Goal: Navigation & Orientation: Find specific page/section

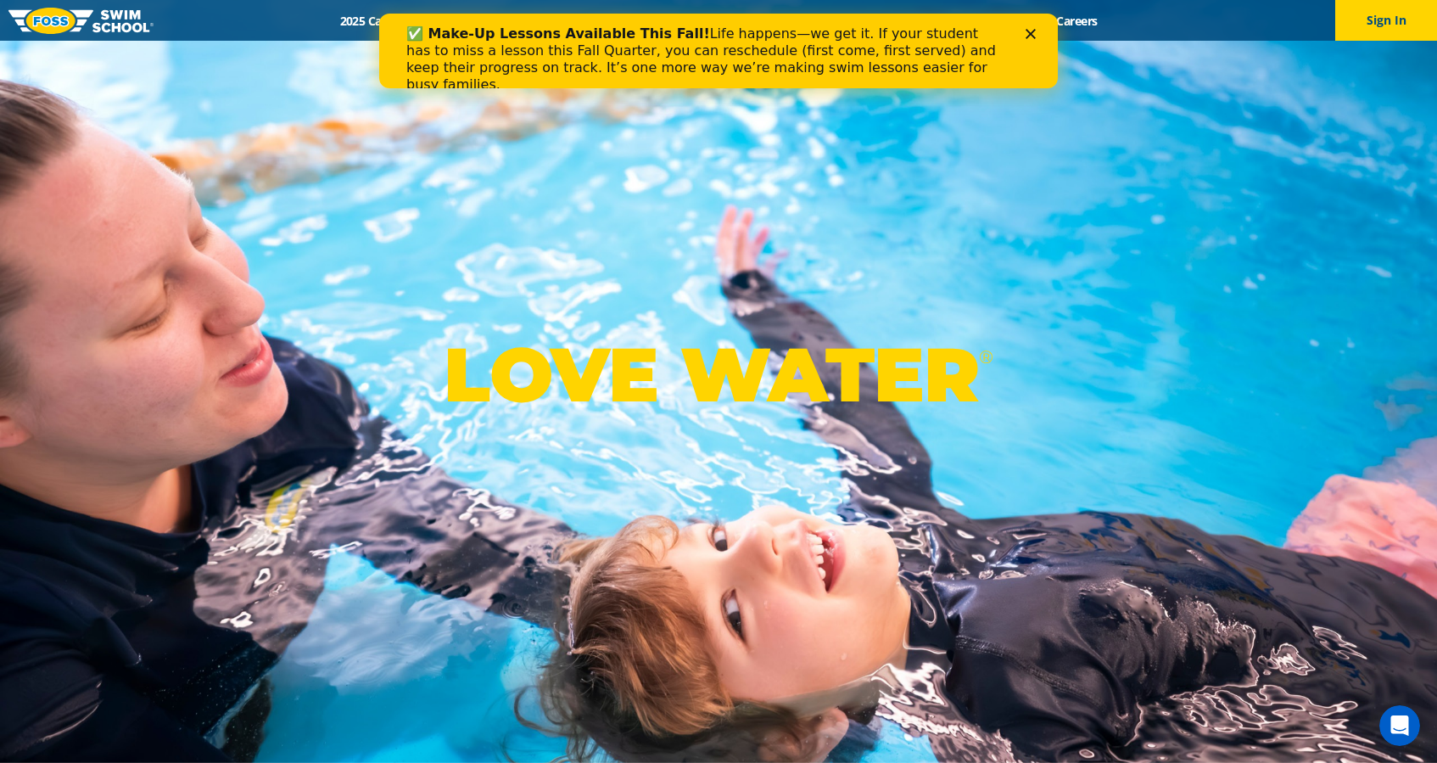
click at [560, 47] on div "✅ Make-Up Lessons Available This Fall! Life happens—we get it. If your student …" at bounding box center [704, 59] width 597 height 68
click at [712, 65] on div "✅ Make-Up Lessons Available This Fall! Life happens—we get it. If your student …" at bounding box center [704, 59] width 597 height 68
click at [1031, 31] on icon "Close" at bounding box center [1030, 34] width 10 height 10
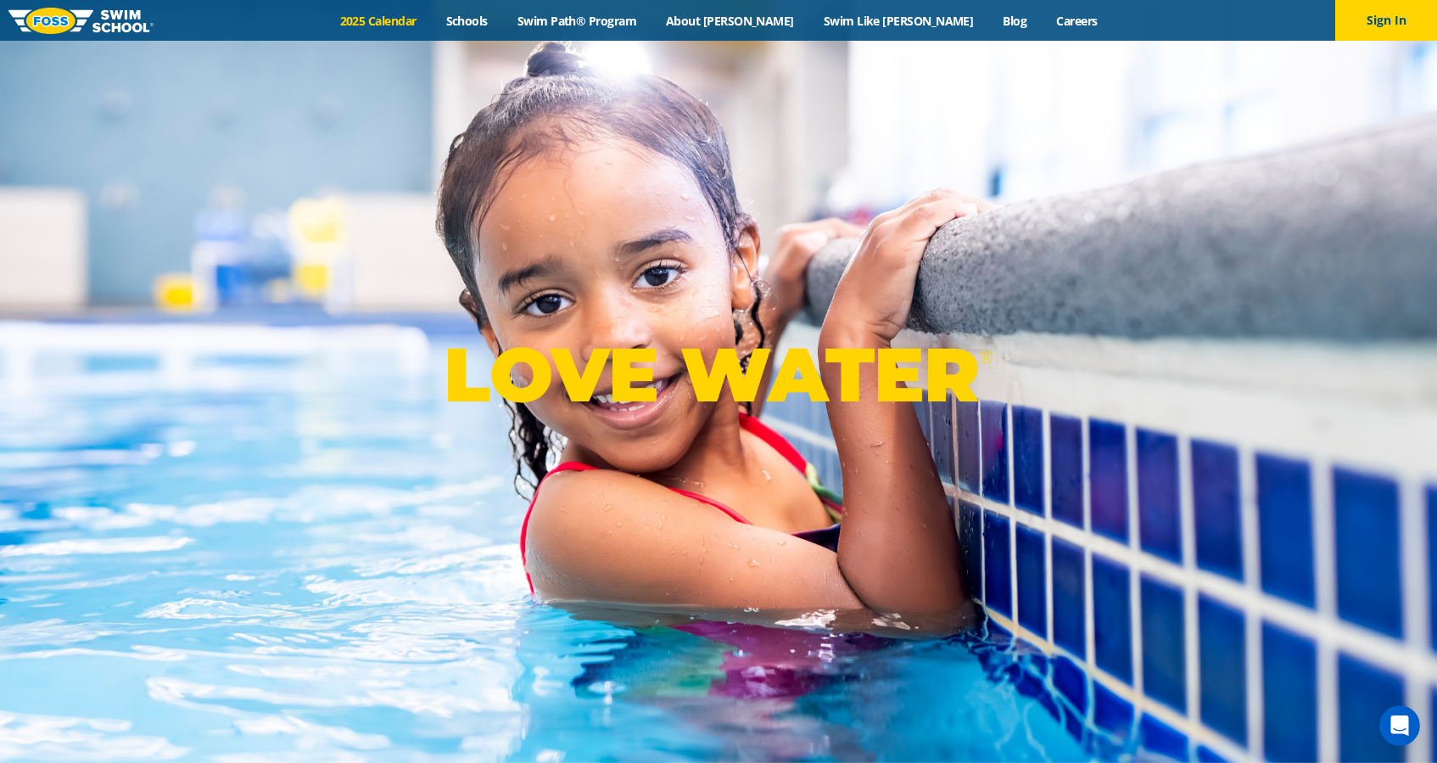
click at [425, 18] on link "2025 Calendar" at bounding box center [378, 21] width 106 height 16
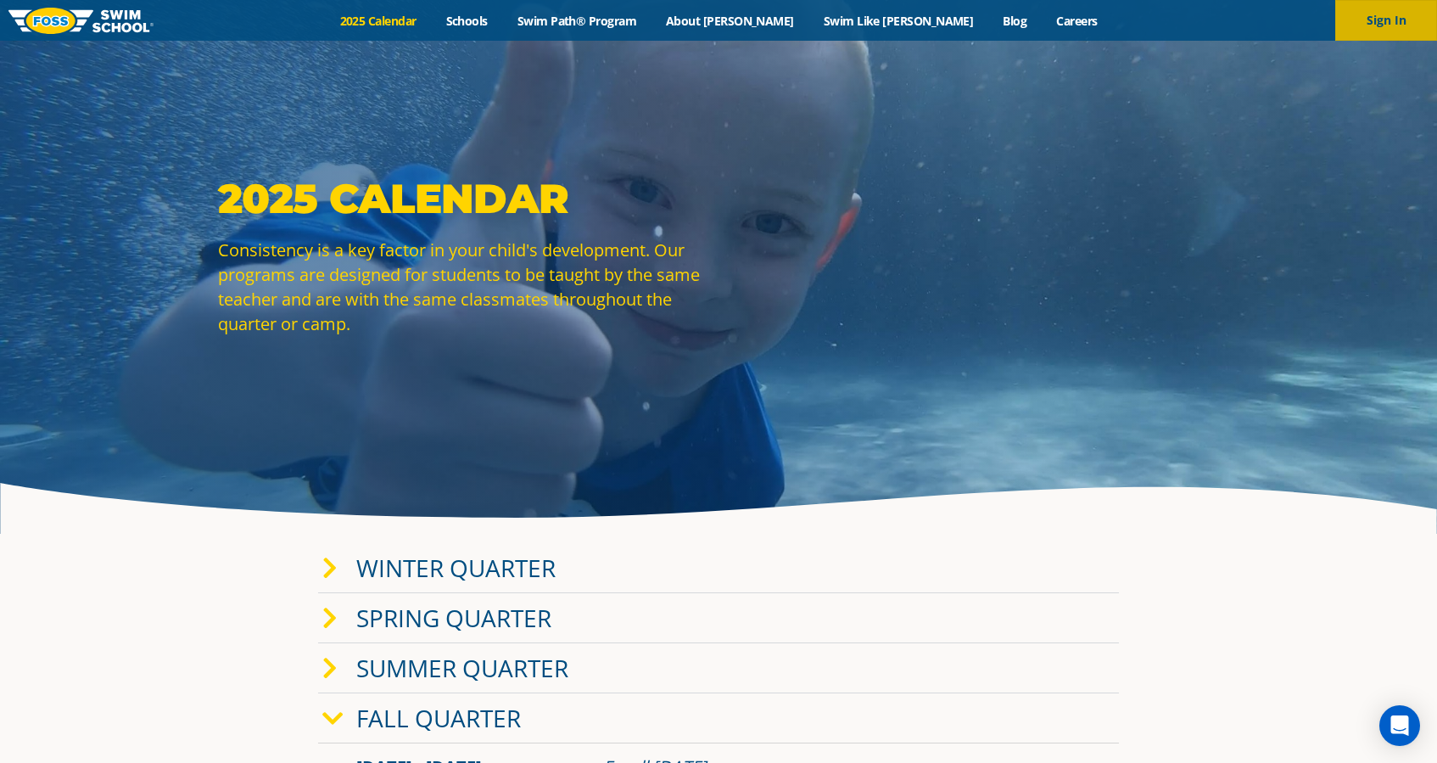
click at [1410, 14] on button "Sign In" at bounding box center [1386, 20] width 102 height 41
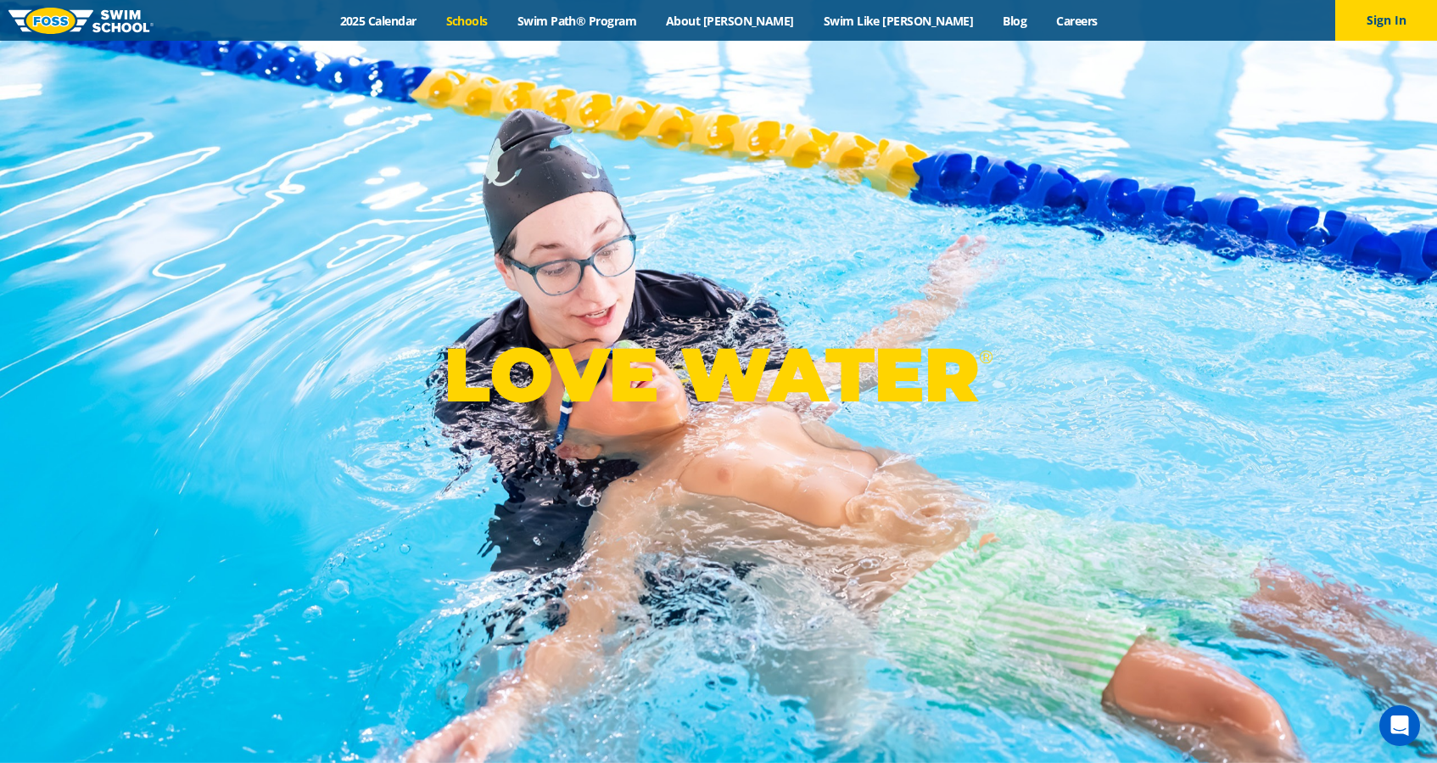
click at [502, 21] on link "Schools" at bounding box center [466, 21] width 71 height 16
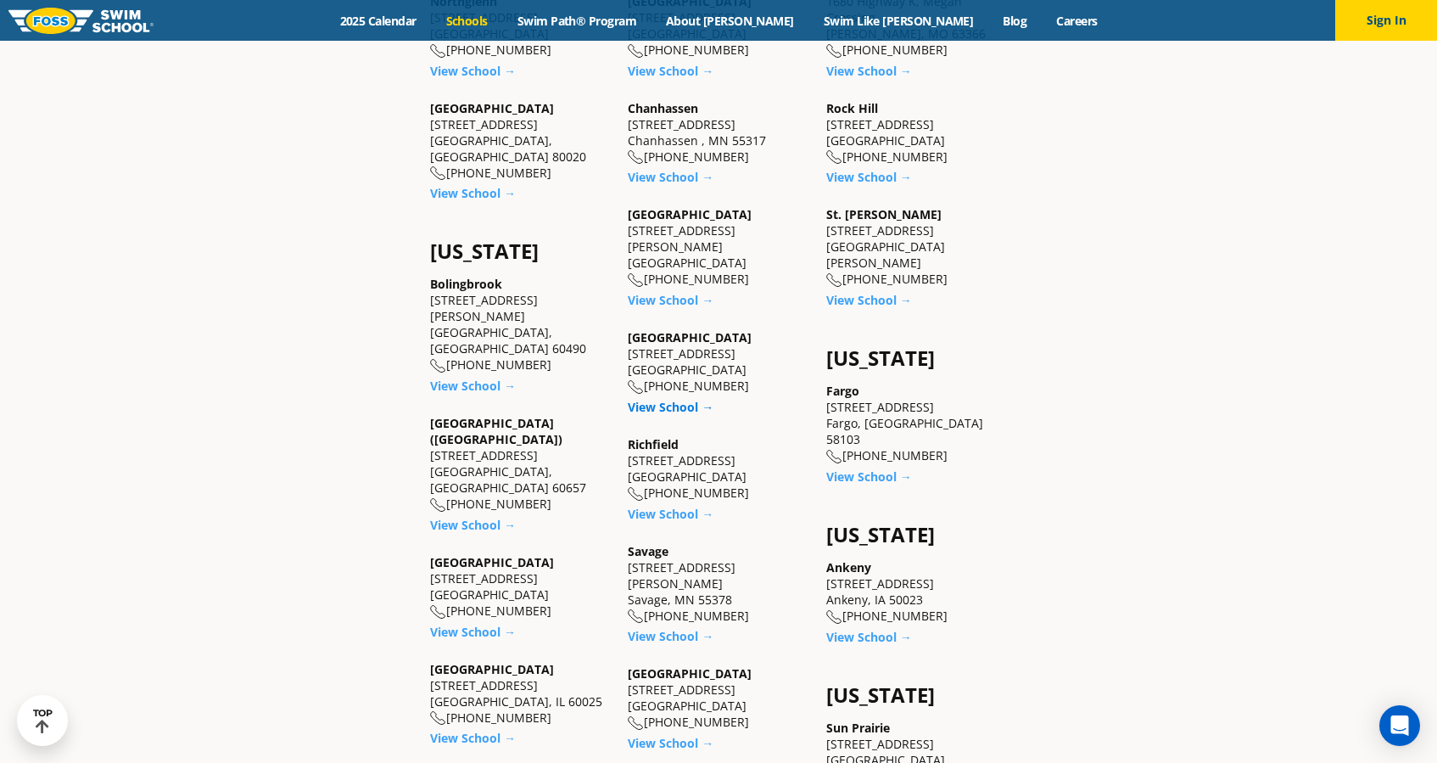
scroll to position [1004, 0]
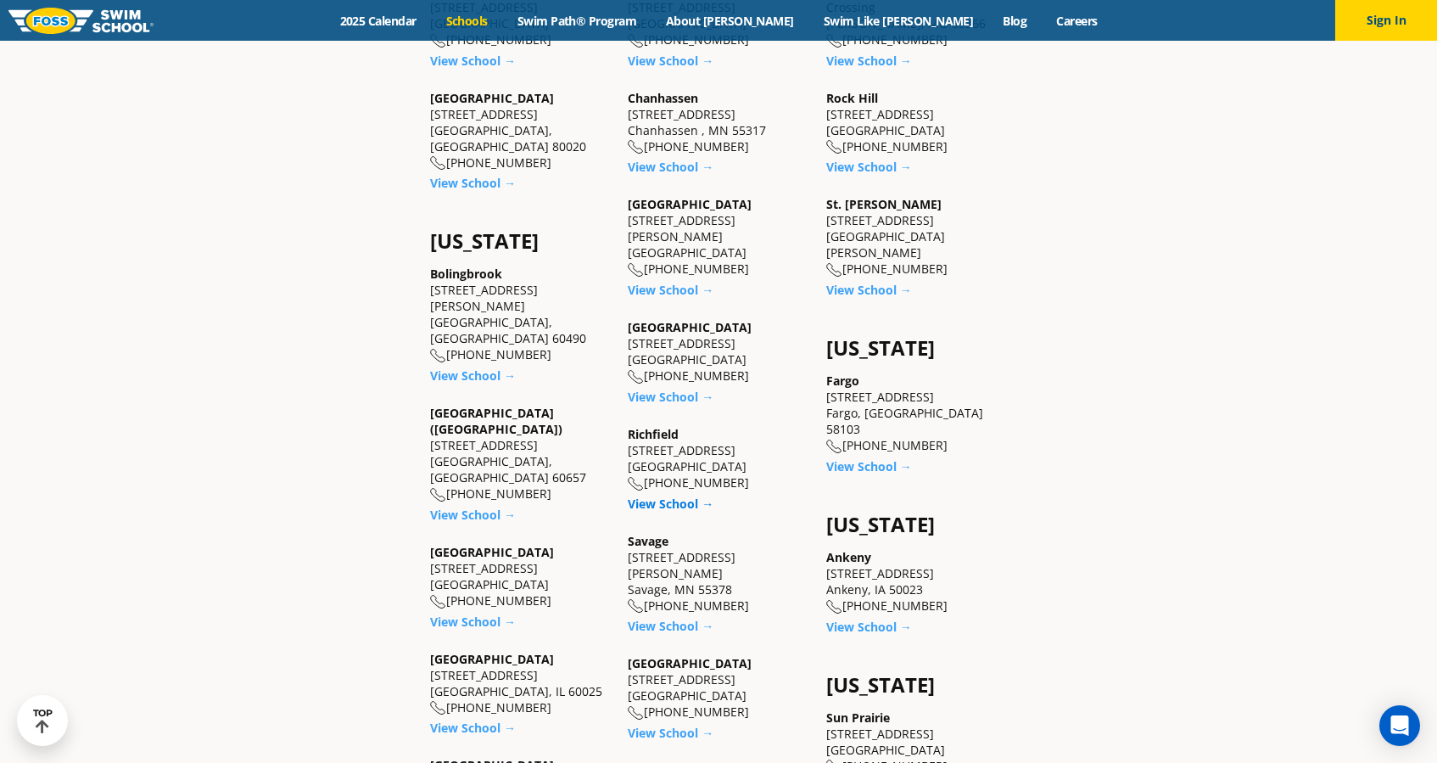
click at [677, 495] on link "View School →" at bounding box center [671, 503] width 86 height 16
